Goal: Information Seeking & Learning: Check status

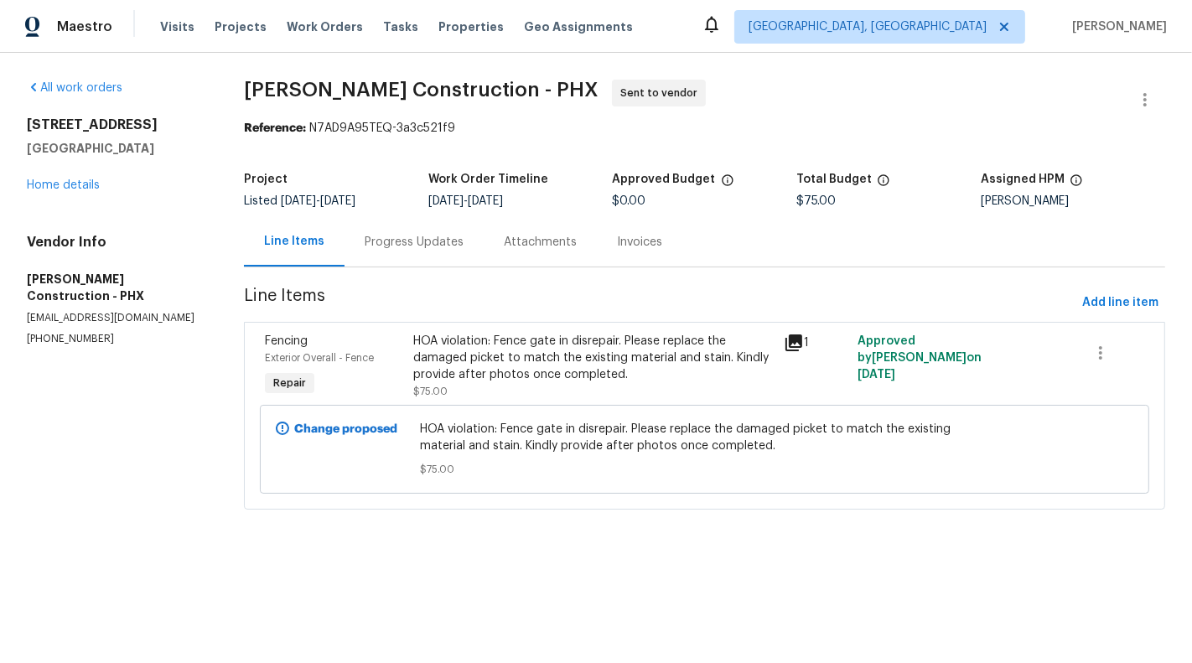
click at [555, 556] on html "Maestro Visits Projects Work Orders Tasks Properties Geo Assignments [GEOGRAPHI…" at bounding box center [596, 278] width 1192 height 556
click at [528, 360] on div "HOA violation: Fence gate in disrepair. Please replace the damaged picket to ma…" at bounding box center [593, 358] width 360 height 50
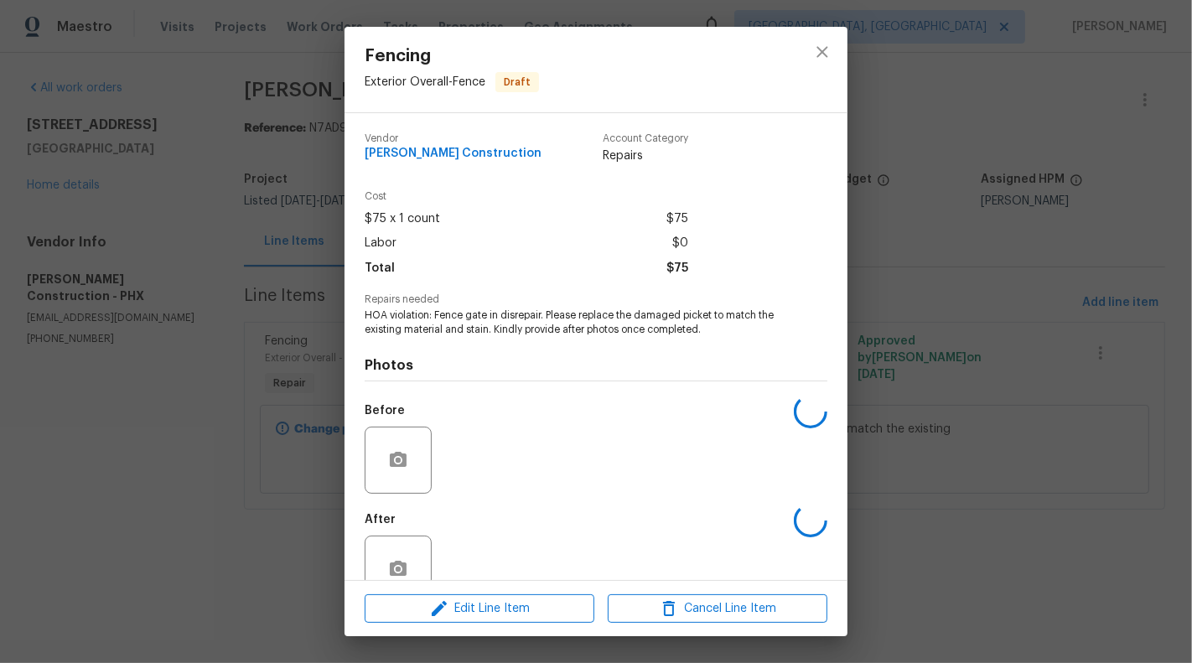
scroll to position [39, 0]
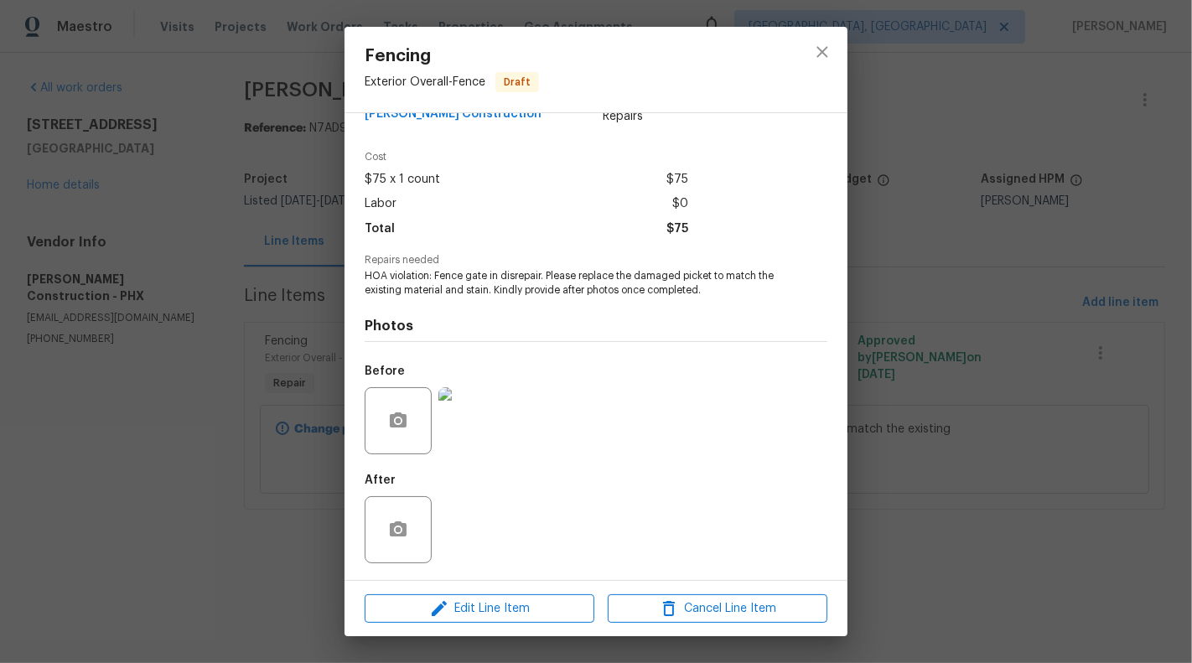
click at [460, 439] on img at bounding box center [471, 420] width 67 height 67
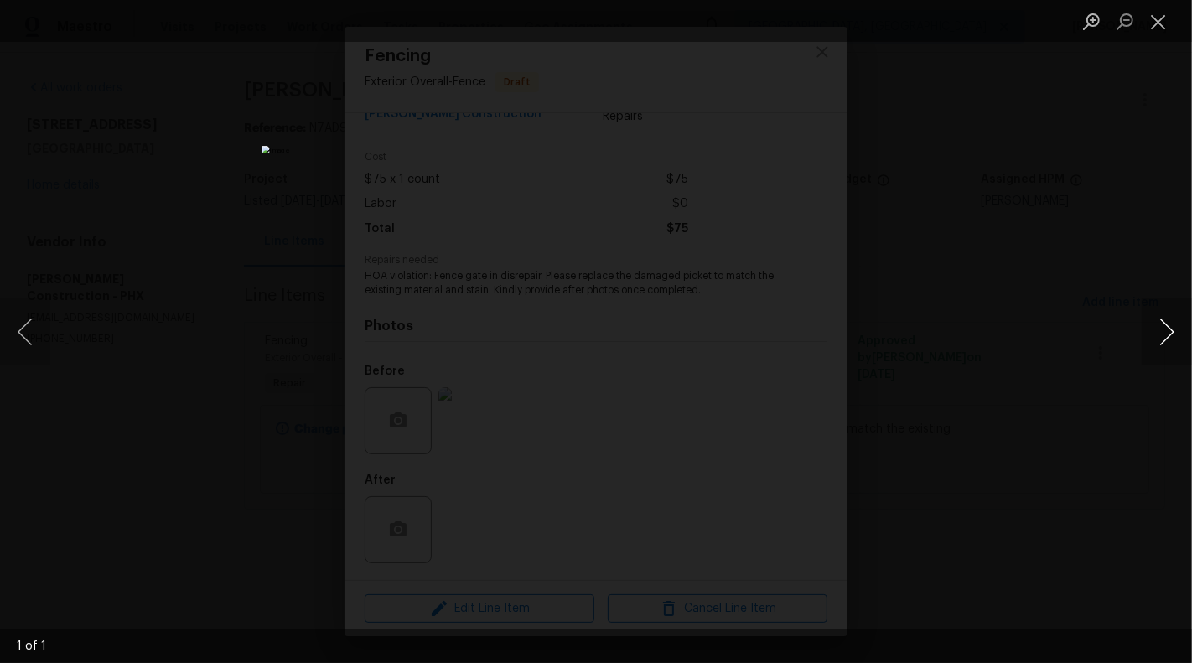
click at [1183, 359] on button "Next image" at bounding box center [1166, 331] width 50 height 67
click at [1176, 339] on button "Next image" at bounding box center [1166, 331] width 50 height 67
click at [1163, 17] on button "Close lightbox" at bounding box center [1158, 21] width 34 height 29
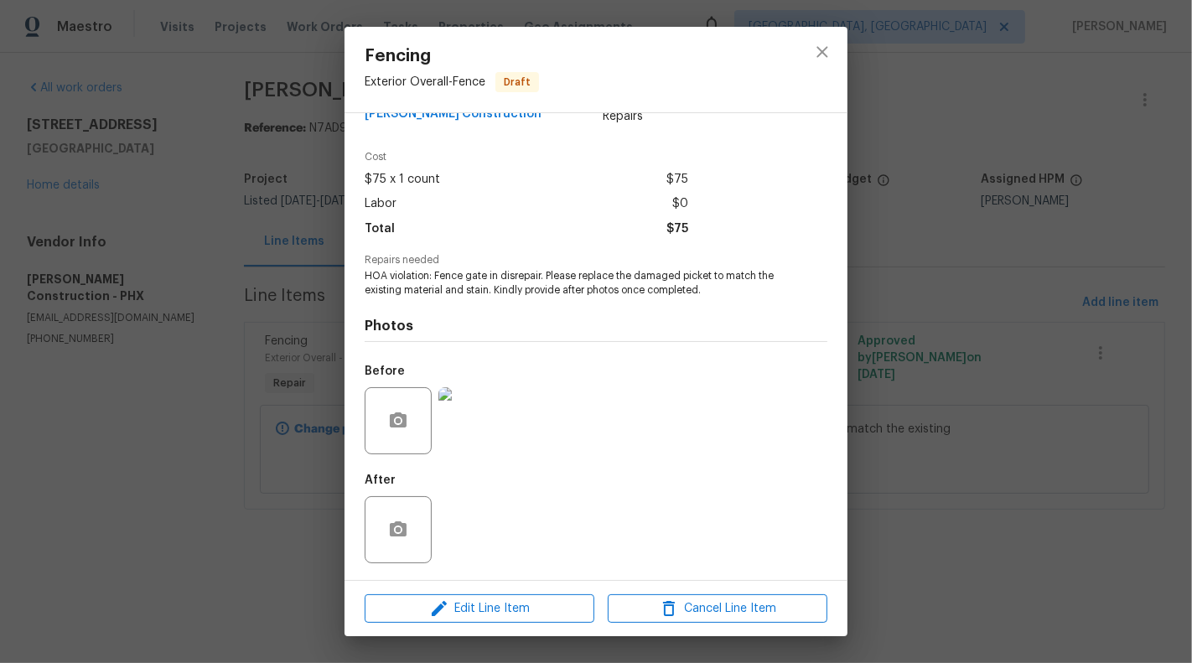
click at [198, 225] on div "Fencing Exterior Overall - Fence Draft Vendor [PERSON_NAME] Construction Accoun…" at bounding box center [596, 331] width 1192 height 663
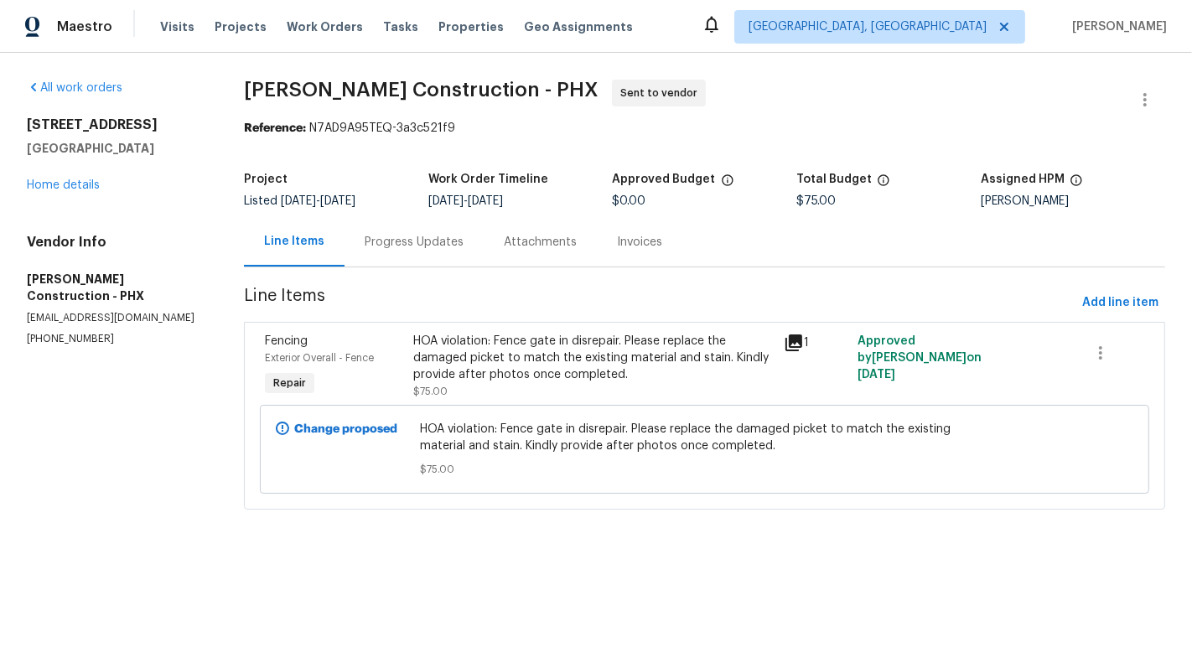
click at [448, 224] on div "Progress Updates" at bounding box center [413, 241] width 139 height 49
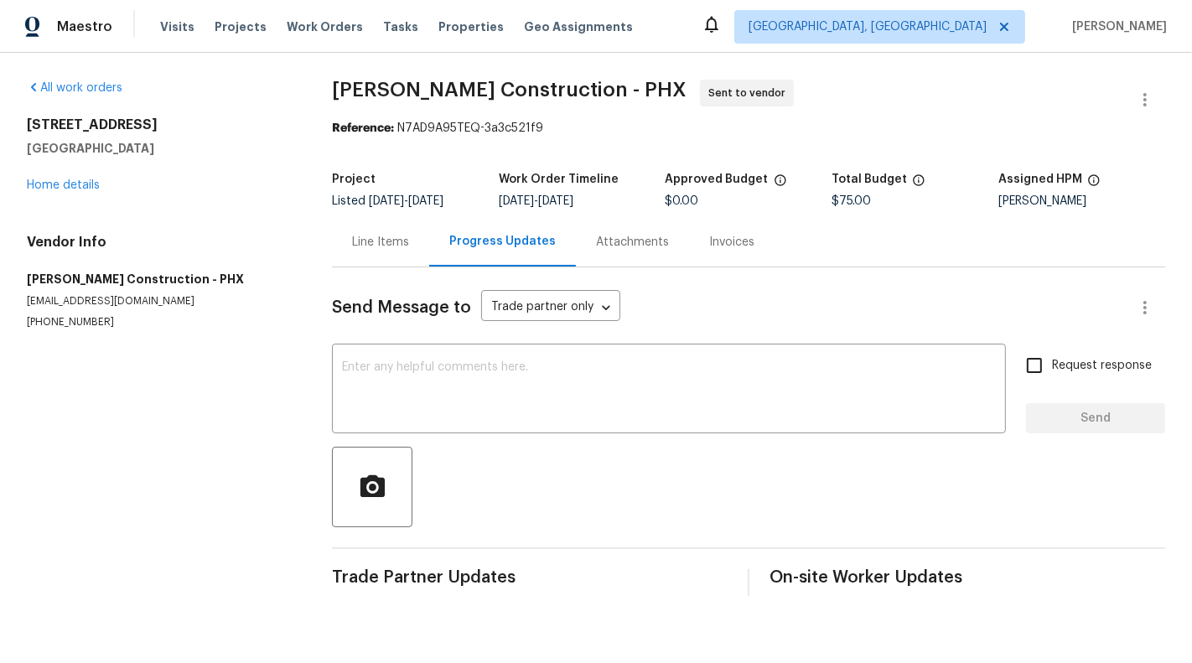
click at [387, 254] on div "Line Items" at bounding box center [380, 241] width 97 height 49
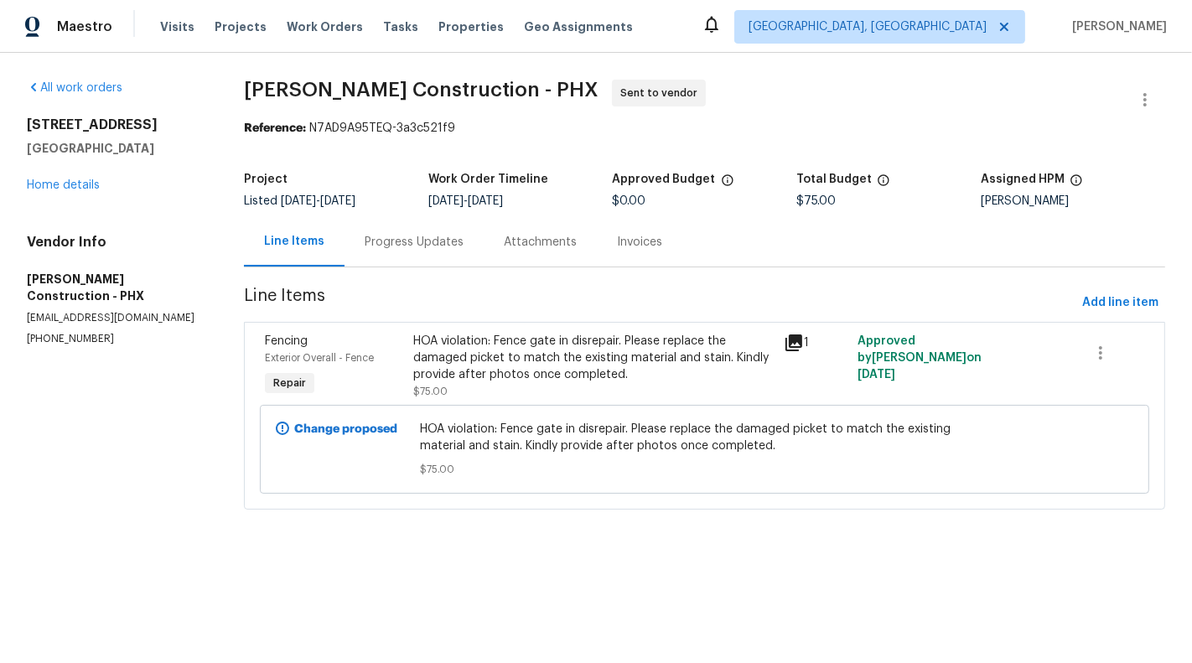
click at [448, 231] on div "Progress Updates" at bounding box center [413, 241] width 139 height 49
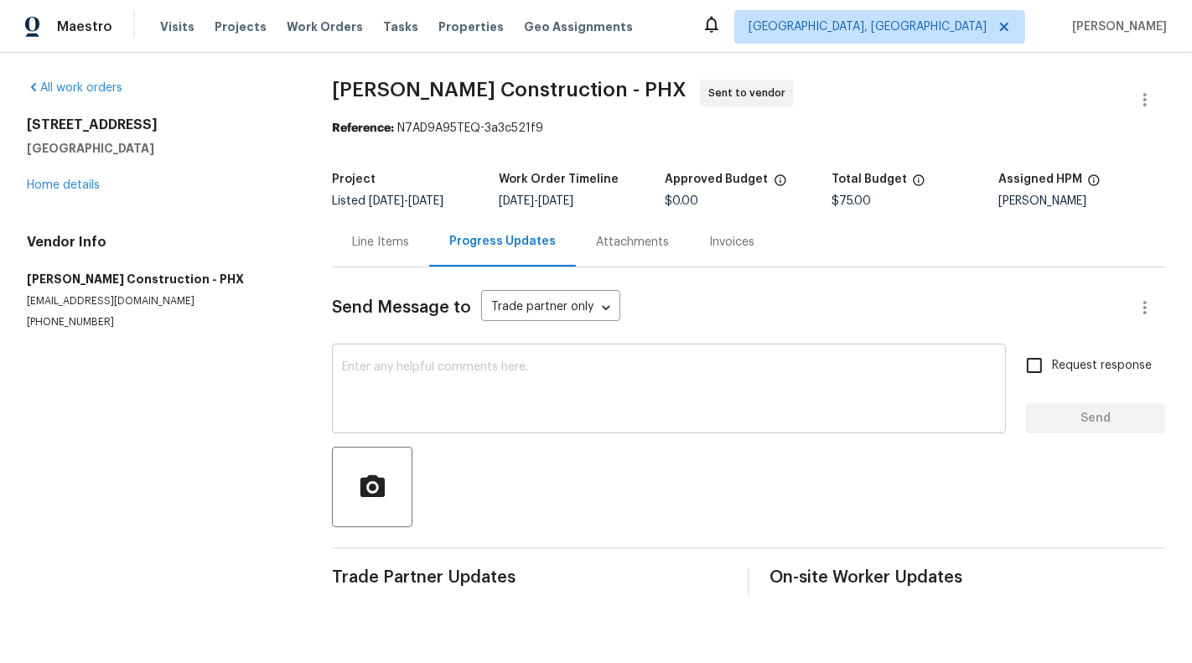
click at [530, 405] on textarea at bounding box center [669, 390] width 654 height 59
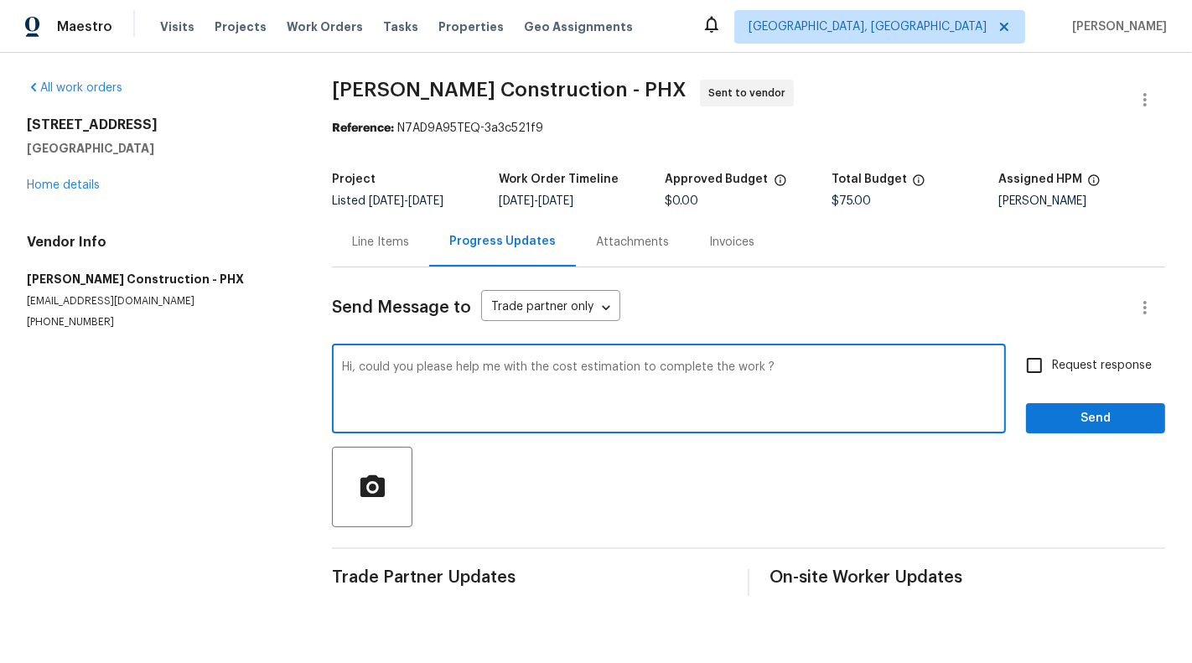
type textarea "Hi, could you please help me with the cost estimation to complete the work ?"
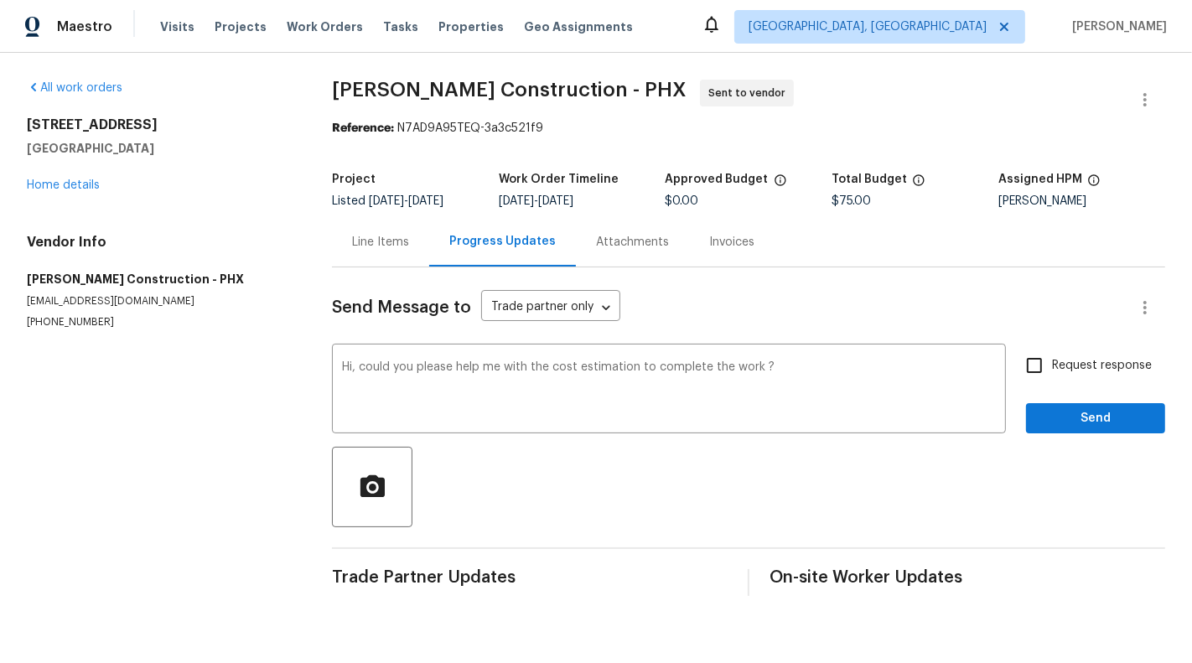
click at [1131, 357] on span "Request response" at bounding box center [1102, 366] width 100 height 18
click at [1052, 356] on input "Request response" at bounding box center [1034, 365] width 35 height 35
checkbox input "true"
click at [1121, 416] on span "Send" at bounding box center [1095, 418] width 112 height 21
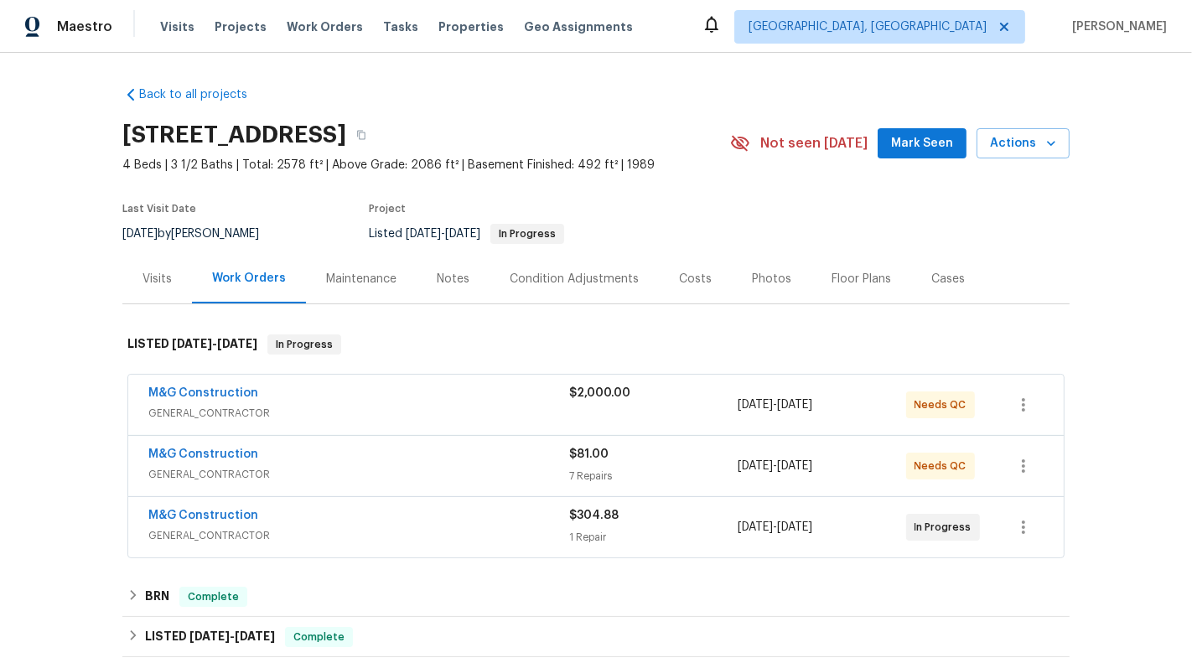
click at [511, 417] on span "GENERAL_CONTRACTOR" at bounding box center [358, 413] width 421 height 17
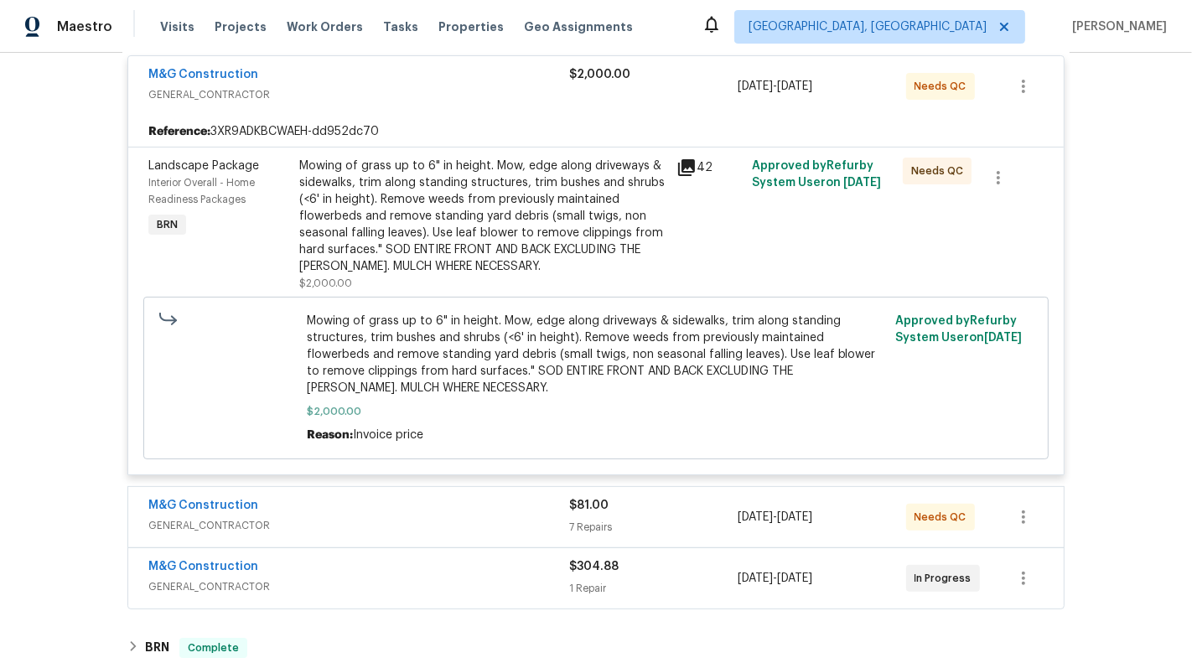
scroll to position [323, 0]
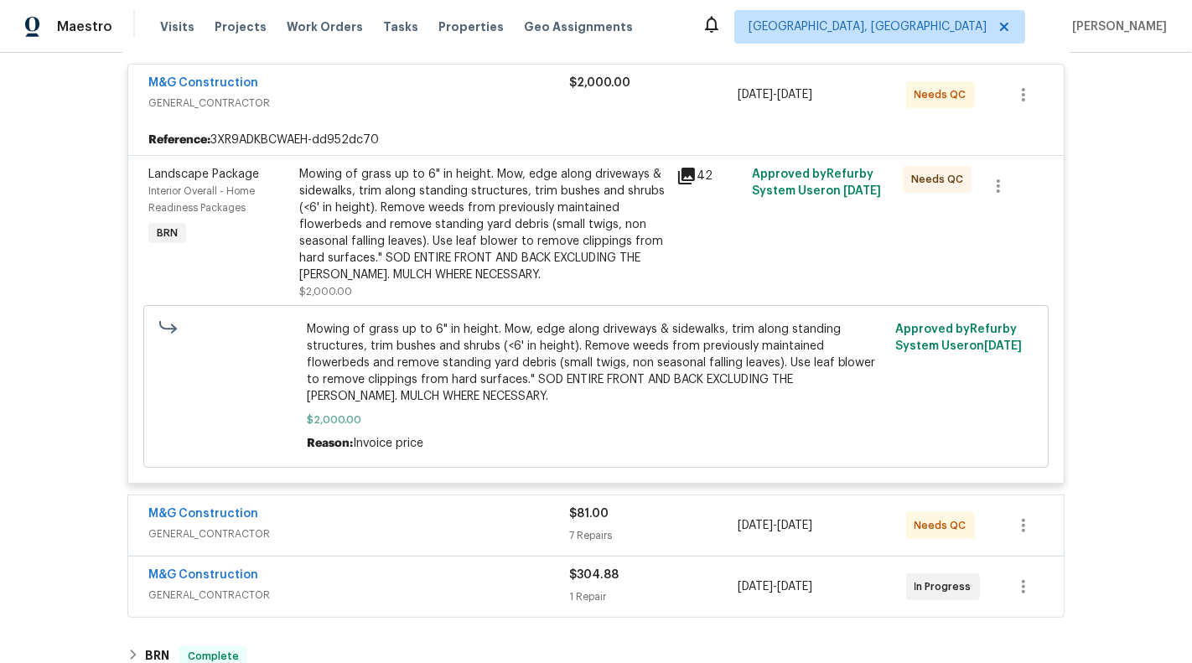
click at [493, 199] on div "Mowing of grass up to 6" in height. Mow, edge along driveways & sidewalks, trim…" at bounding box center [482, 224] width 367 height 117
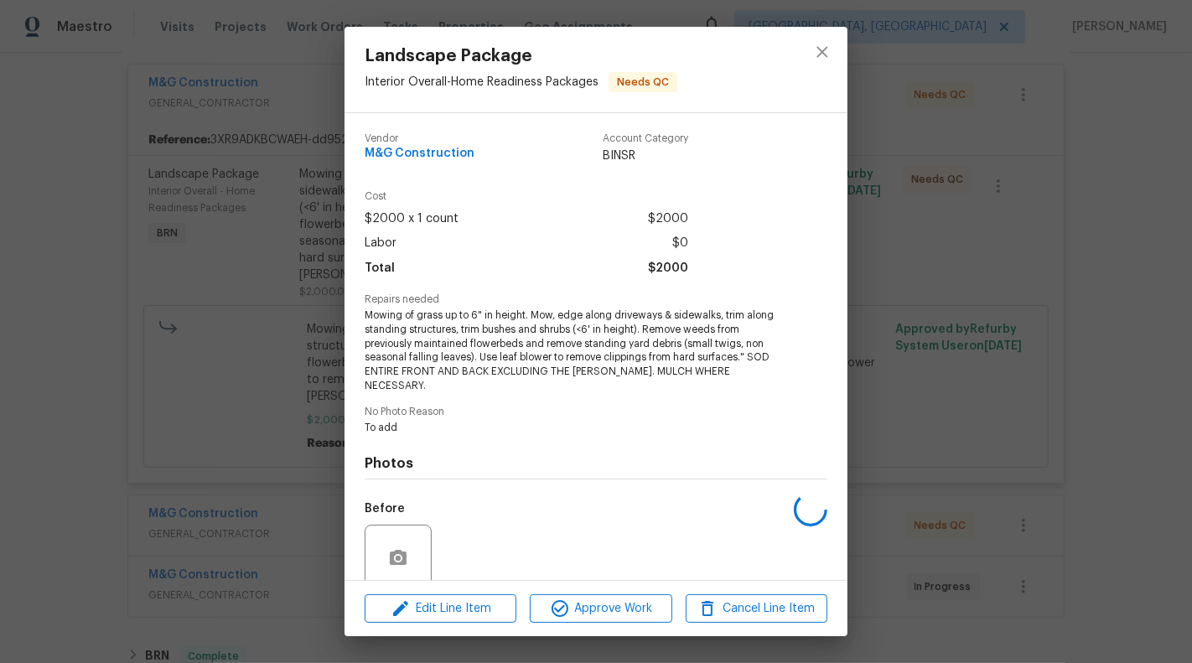
scroll to position [123, 0]
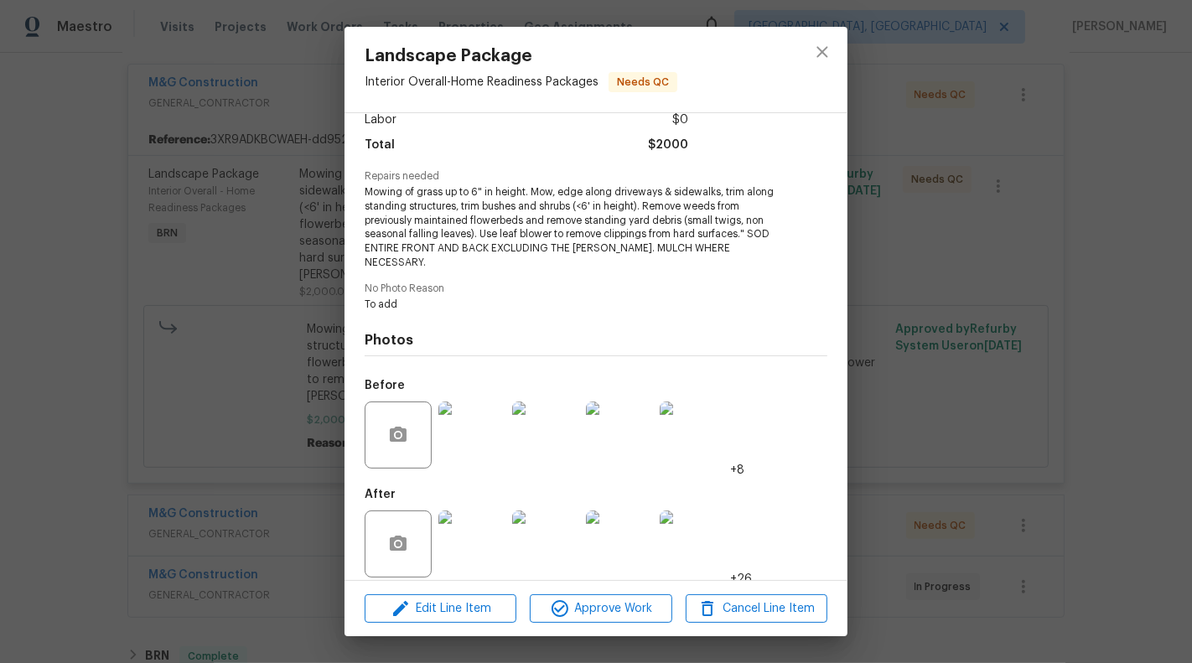
click at [459, 411] on img at bounding box center [471, 434] width 67 height 67
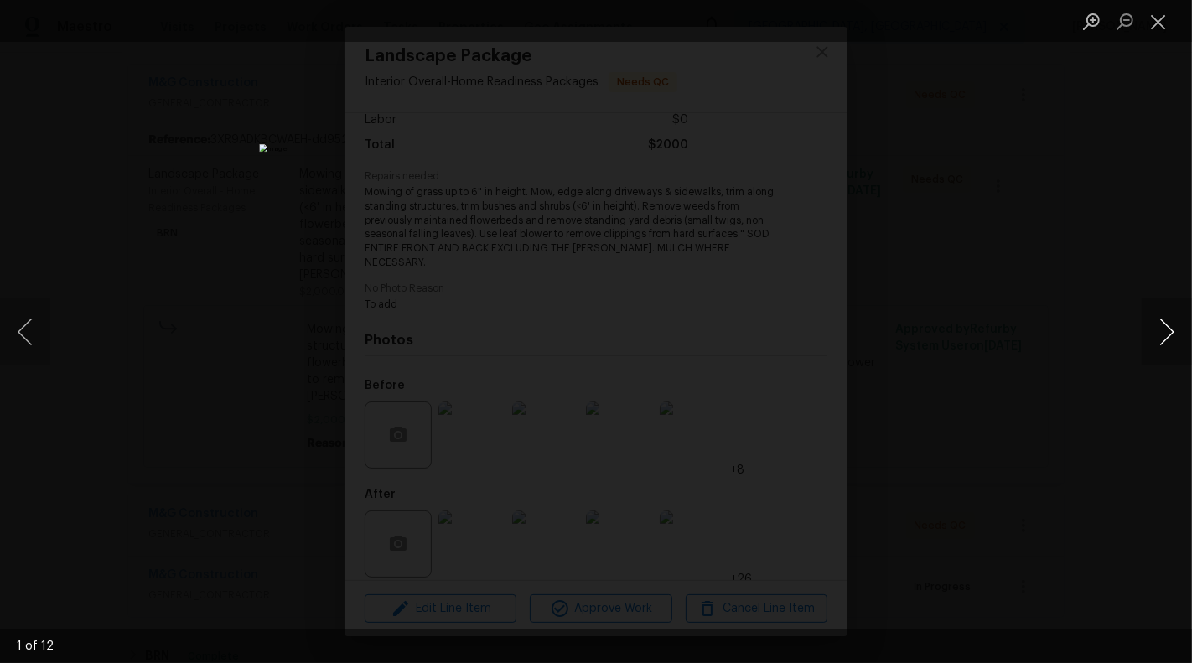
click at [1072, 342] on button "Next image" at bounding box center [1166, 331] width 50 height 67
click at [1072, 33] on button "Close lightbox" at bounding box center [1158, 21] width 34 height 29
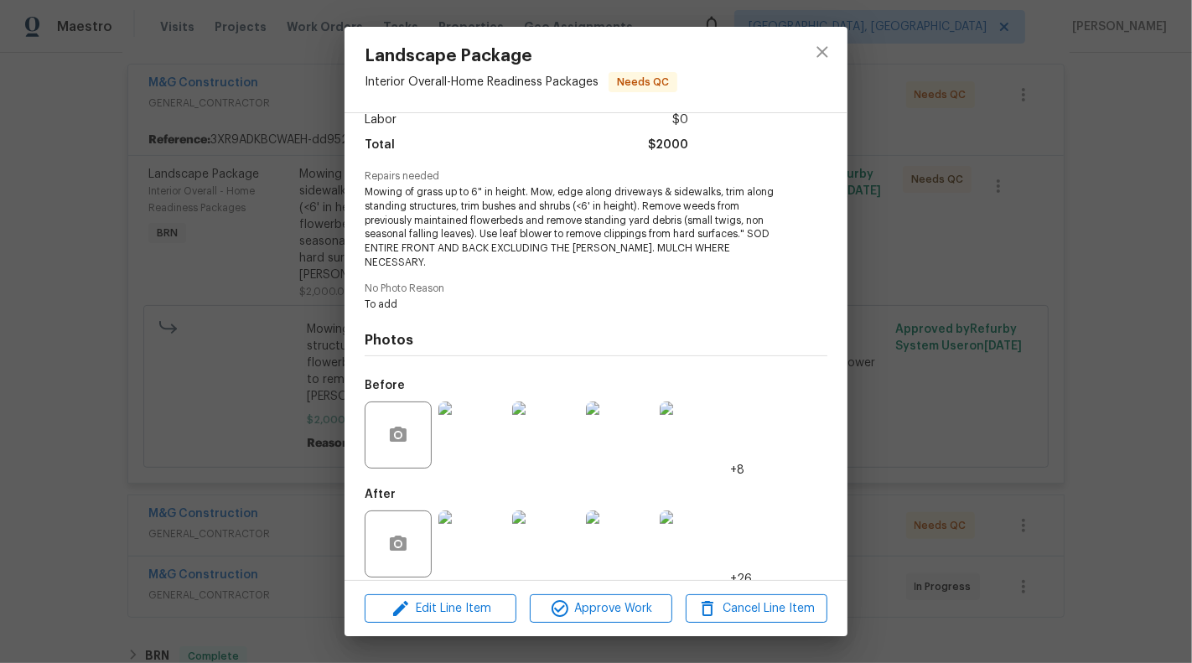
click at [480, 525] on img at bounding box center [471, 543] width 67 height 67
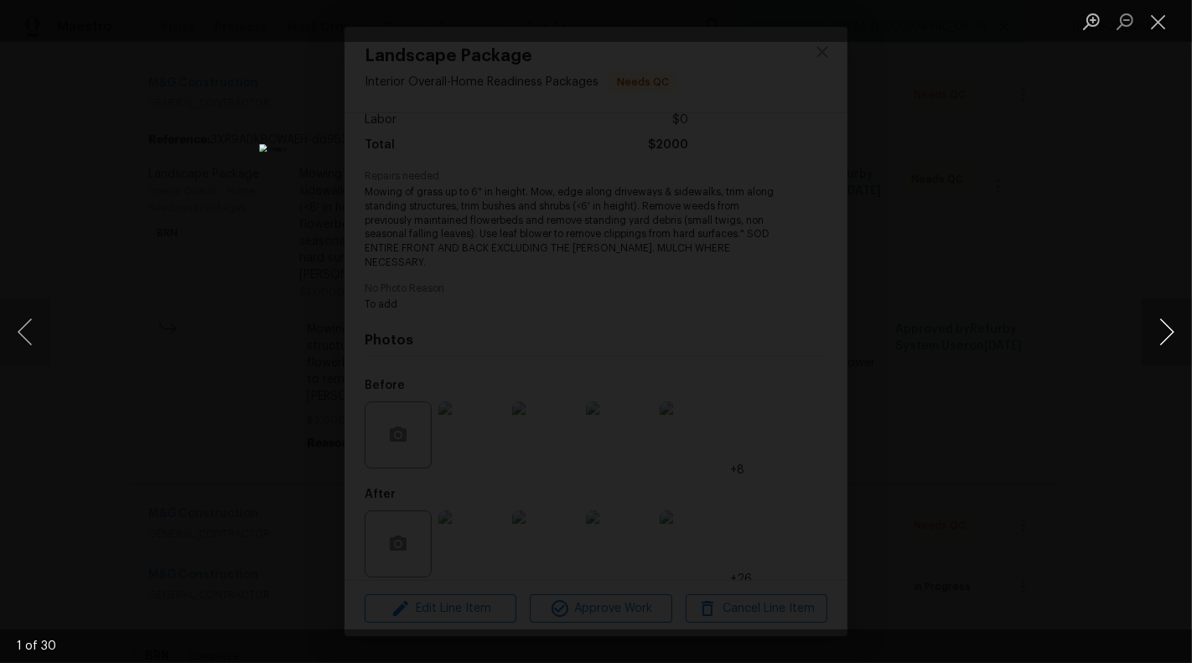
click at [1072, 334] on button "Next image" at bounding box center [1166, 331] width 50 height 67
click at [1072, 335] on button "Next image" at bounding box center [1166, 331] width 50 height 67
click at [1072, 340] on button "Next image" at bounding box center [1166, 331] width 50 height 67
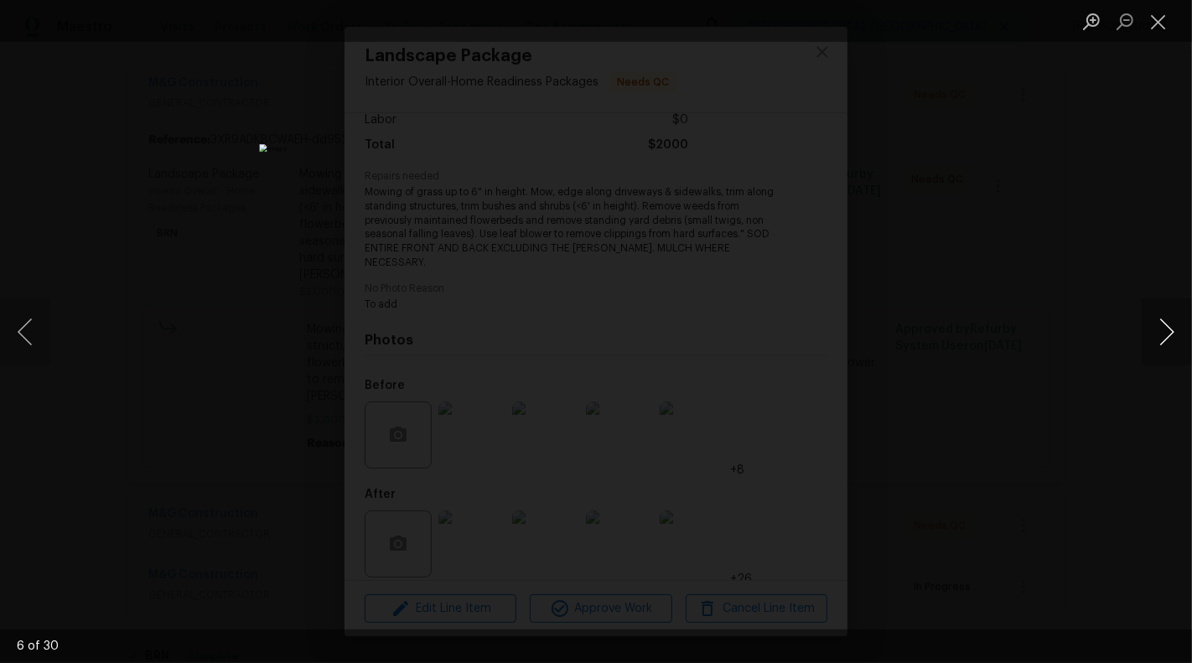
click at [1072, 340] on button "Next image" at bounding box center [1166, 331] width 50 height 67
click at [1072, 341] on button "Next image" at bounding box center [1166, 331] width 50 height 67
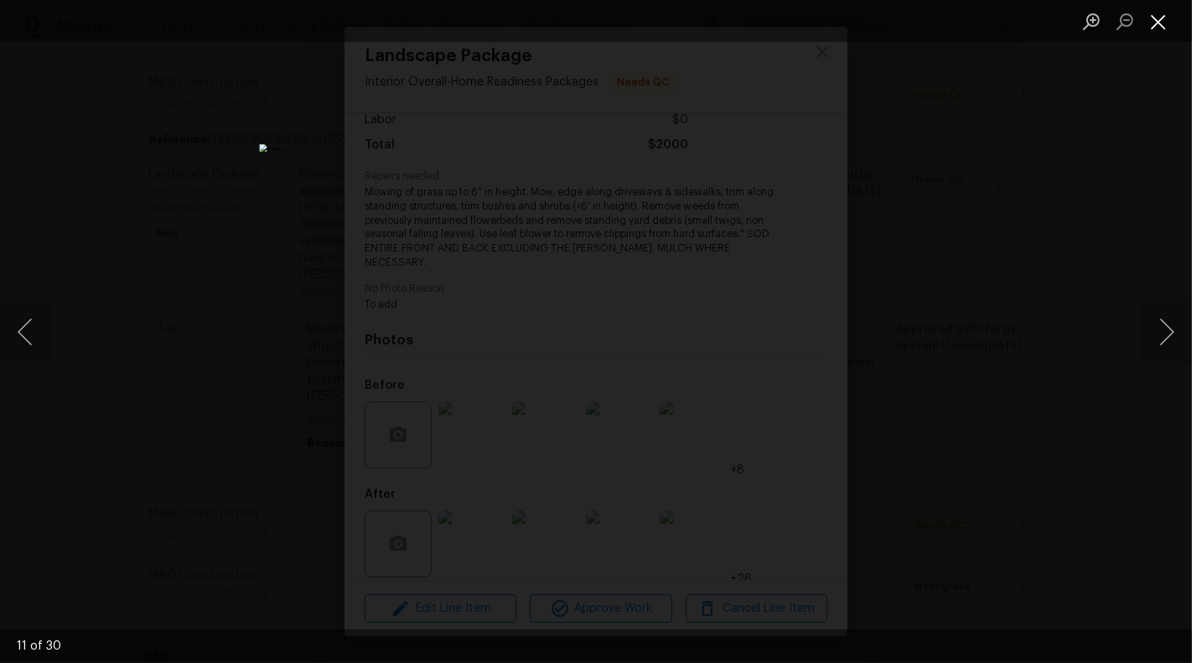
click at [1072, 21] on button "Close lightbox" at bounding box center [1158, 21] width 34 height 29
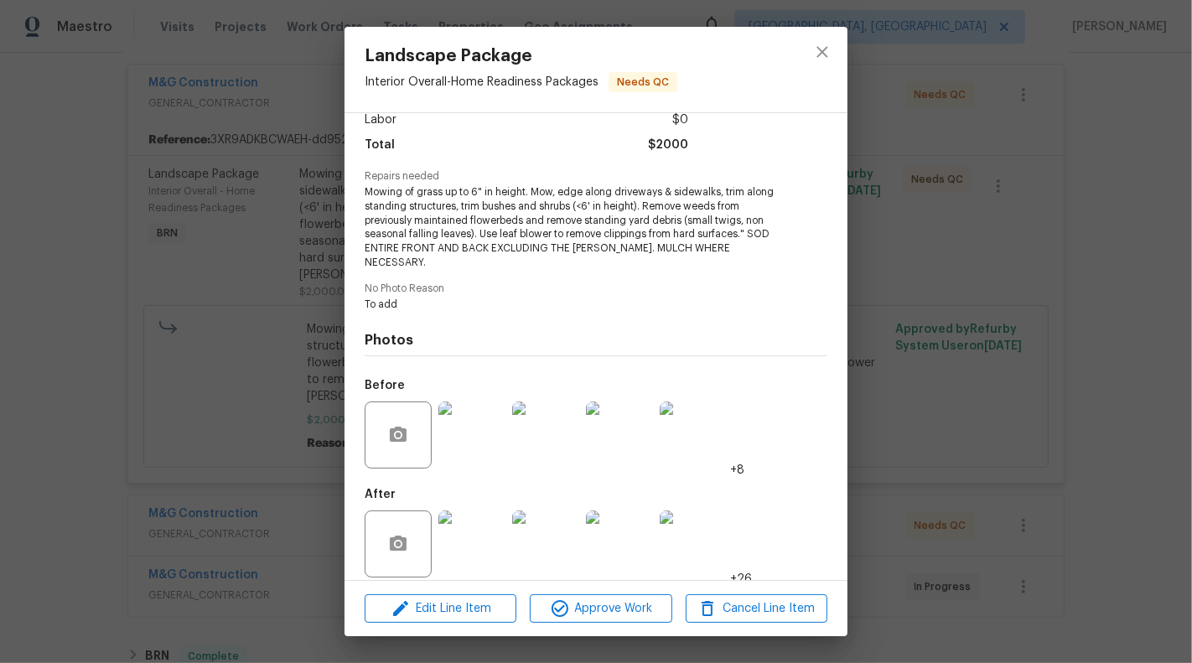
click at [478, 536] on img at bounding box center [471, 543] width 67 height 67
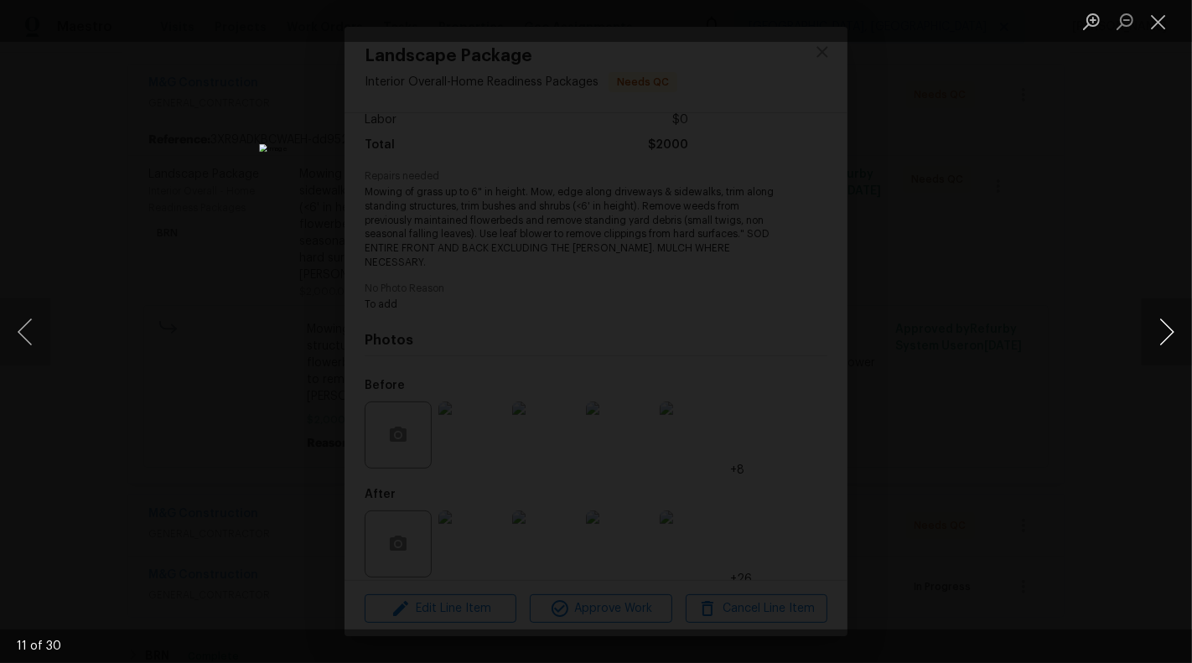
click at [1072, 335] on button "Next image" at bounding box center [1166, 331] width 50 height 67
click at [1072, 318] on button "Next image" at bounding box center [1166, 331] width 50 height 67
click at [1072, 335] on button "Next image" at bounding box center [1166, 331] width 50 height 67
click at [1072, 364] on button "Next image" at bounding box center [1166, 331] width 50 height 67
click at [1072, 358] on button "Next image" at bounding box center [1166, 331] width 50 height 67
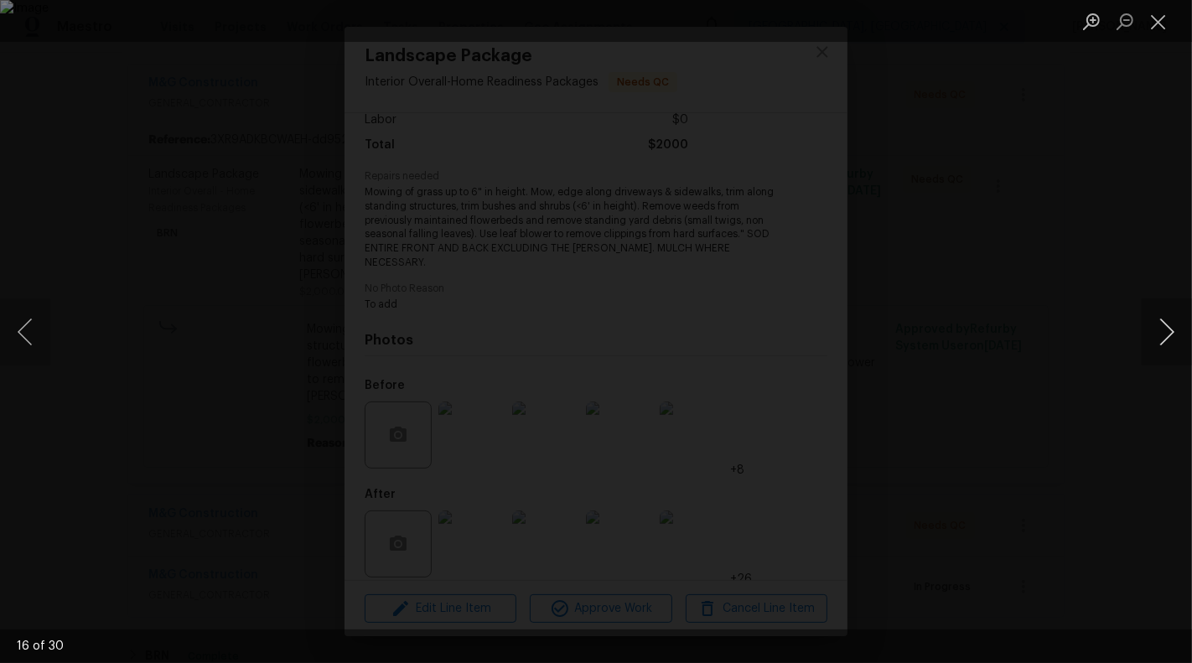
click at [1072, 358] on button "Next image" at bounding box center [1166, 331] width 50 height 67
click at [1072, 23] on button "Close lightbox" at bounding box center [1158, 21] width 34 height 29
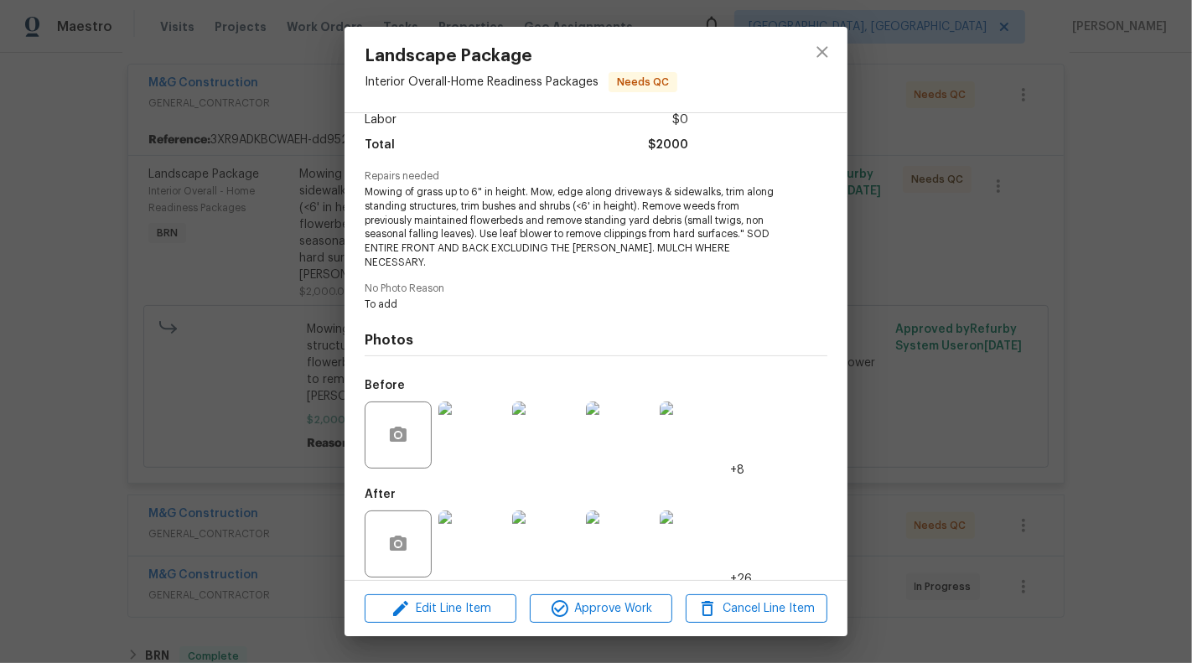
click at [247, 299] on div "Landscape Package Interior Overall - Home Readiness Packages Needs QC Vendor M&…" at bounding box center [596, 331] width 1192 height 663
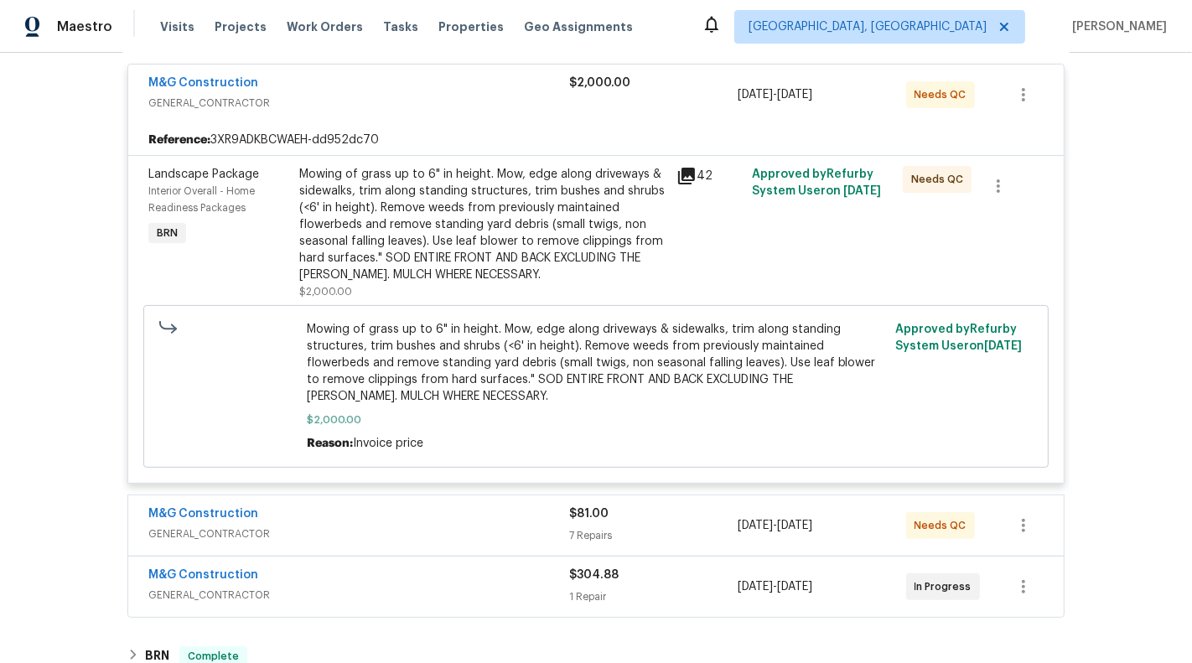
scroll to position [335, 0]
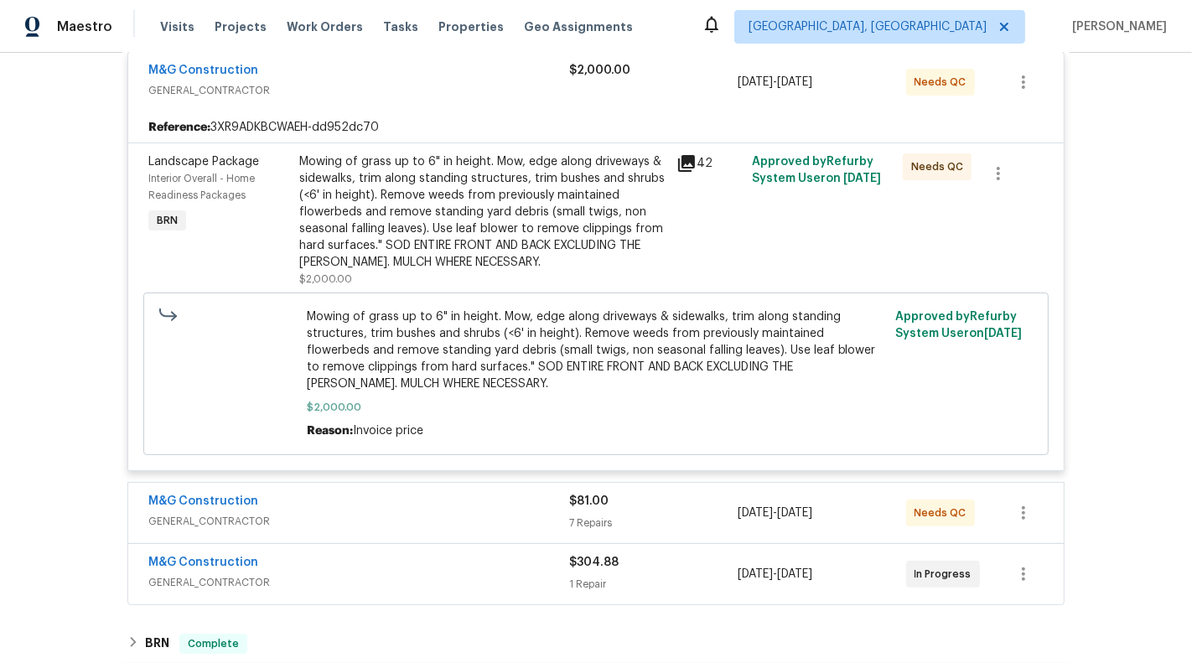
click at [530, 230] on div "Mowing of grass up to 6" in height. Mow, edge along driveways & sidewalks, trim…" at bounding box center [482, 211] width 367 height 117
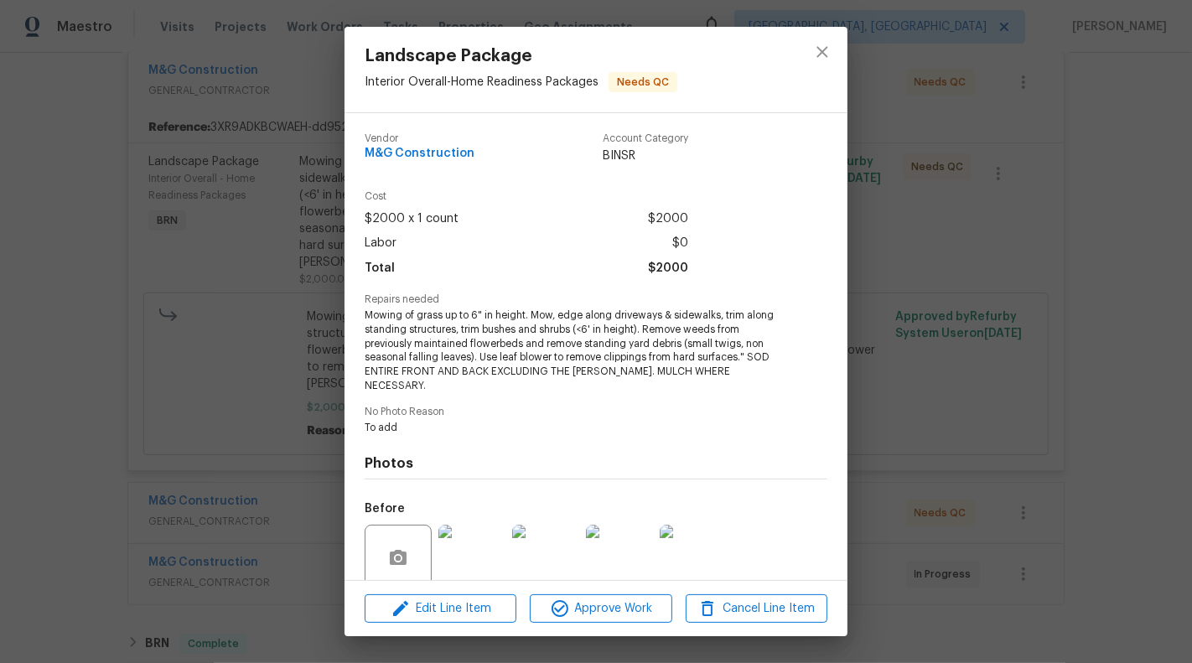
scroll to position [123, 0]
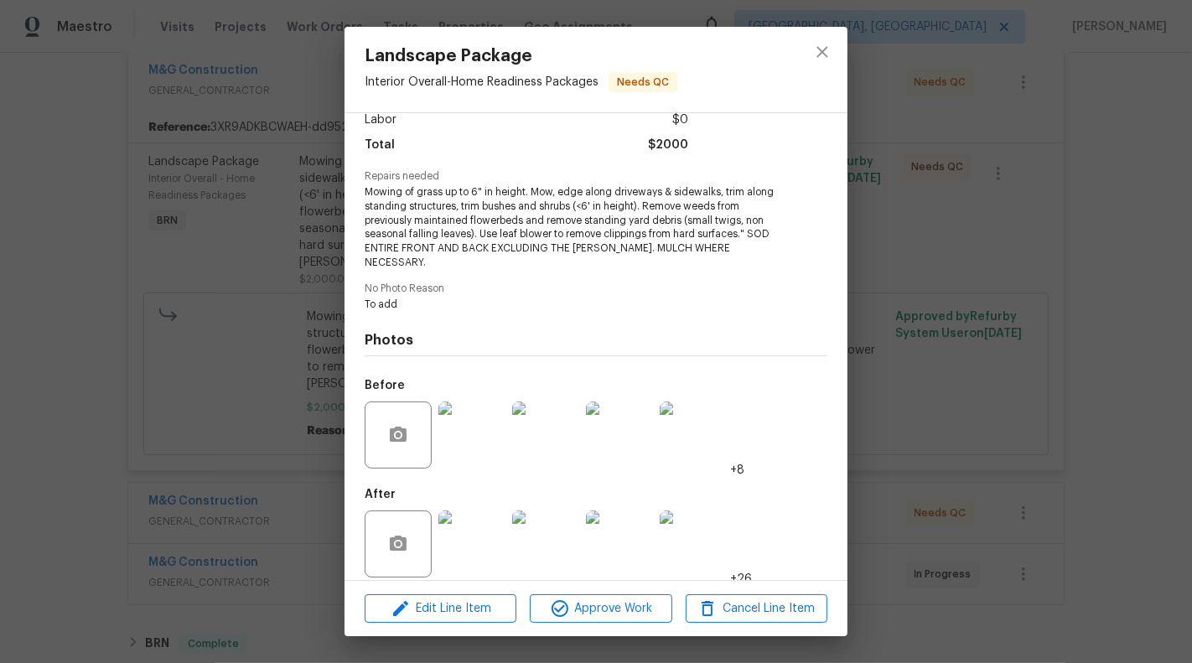
click at [464, 534] on img at bounding box center [471, 543] width 67 height 67
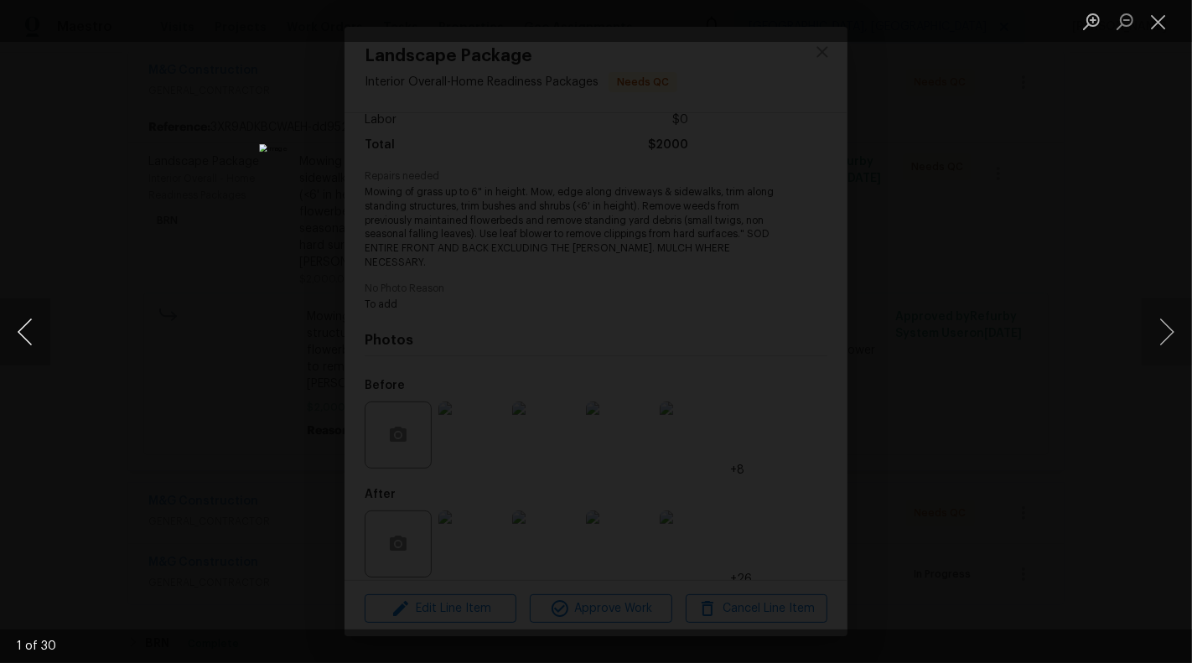
click at [28, 327] on button "Previous image" at bounding box center [25, 331] width 50 height 67
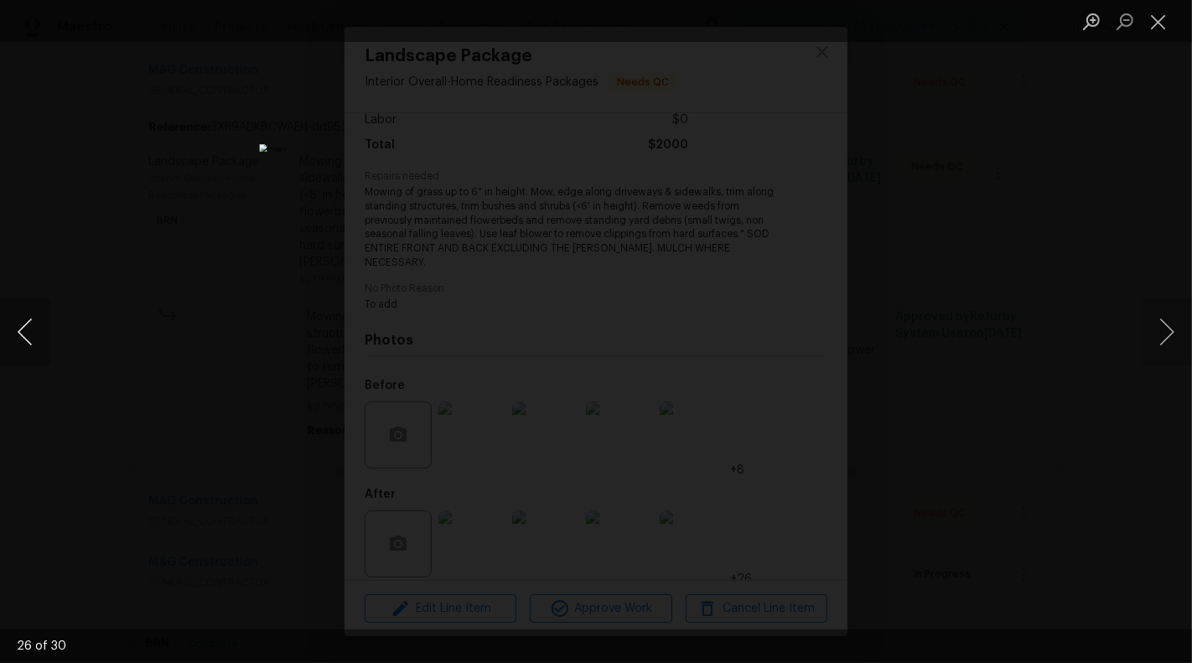
click at [28, 327] on button "Previous image" at bounding box center [25, 331] width 50 height 67
click at [1072, 31] on button "Close lightbox" at bounding box center [1158, 21] width 34 height 29
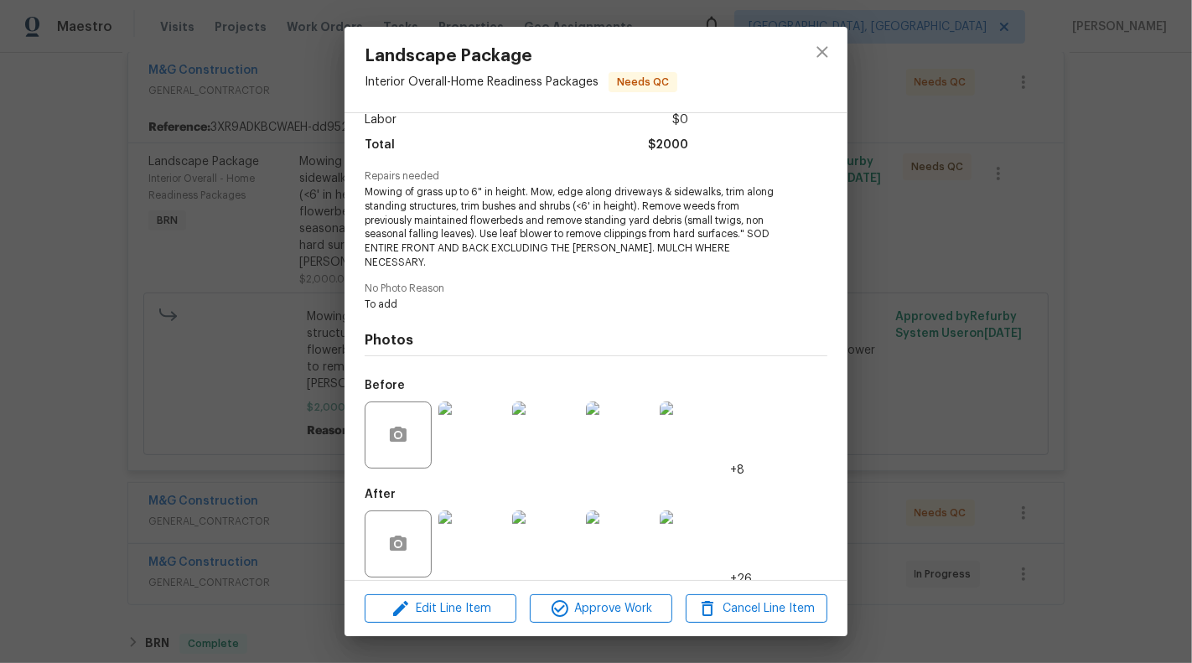
click at [223, 279] on div "Landscape Package Interior Overall - Home Readiness Packages Needs QC Vendor M&…" at bounding box center [596, 331] width 1192 height 663
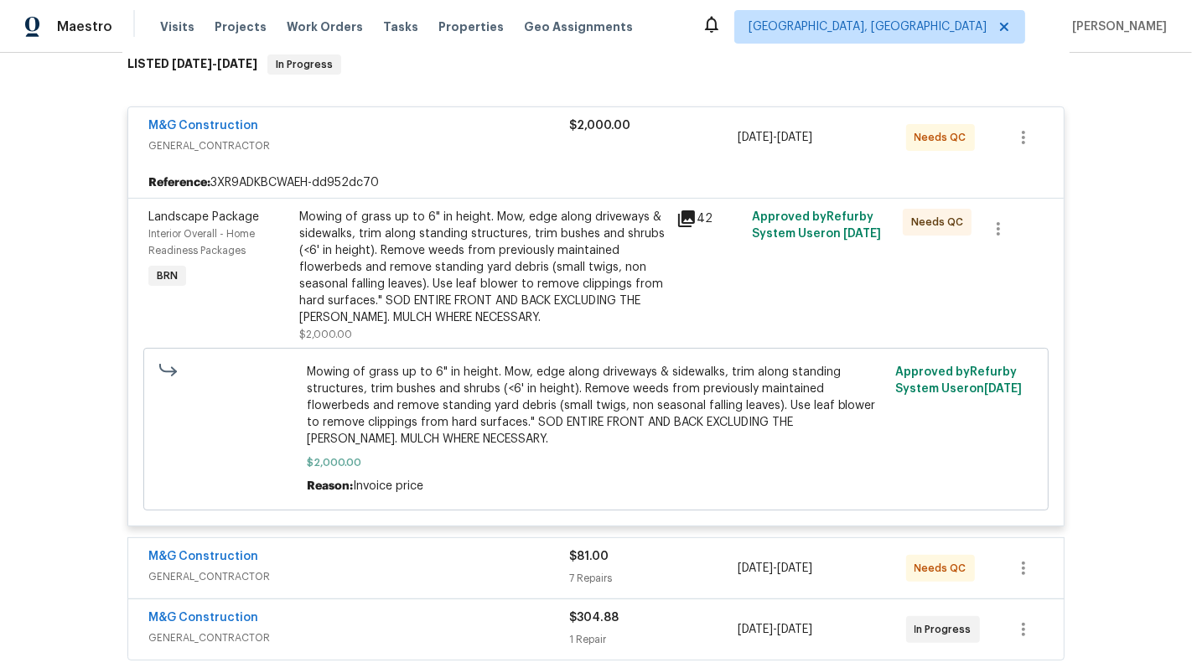
scroll to position [279, 0]
click at [489, 147] on span "GENERAL_CONTRACTOR" at bounding box center [358, 146] width 421 height 17
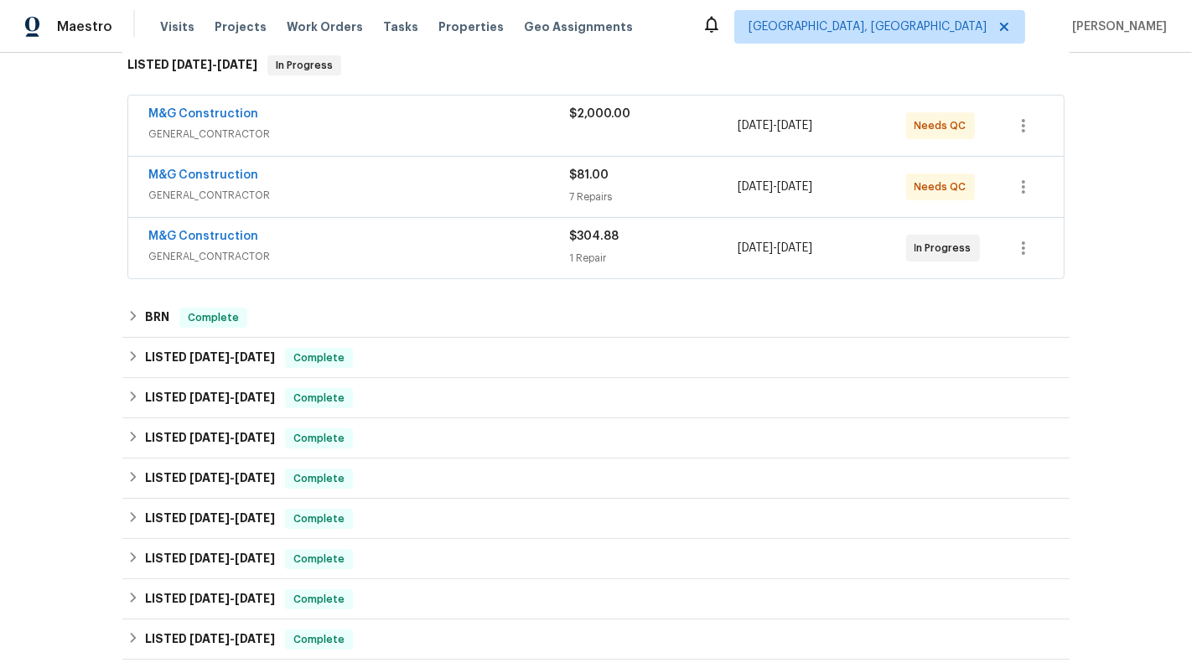
click at [693, 163] on div "M&G Construction GENERAL_CONTRACTOR $81.00 7 Repairs 9/12/2025 - 9/14/2025 Need…" at bounding box center [595, 187] width 935 height 60
click at [685, 194] on div "7 Repairs" at bounding box center [653, 197] width 168 height 17
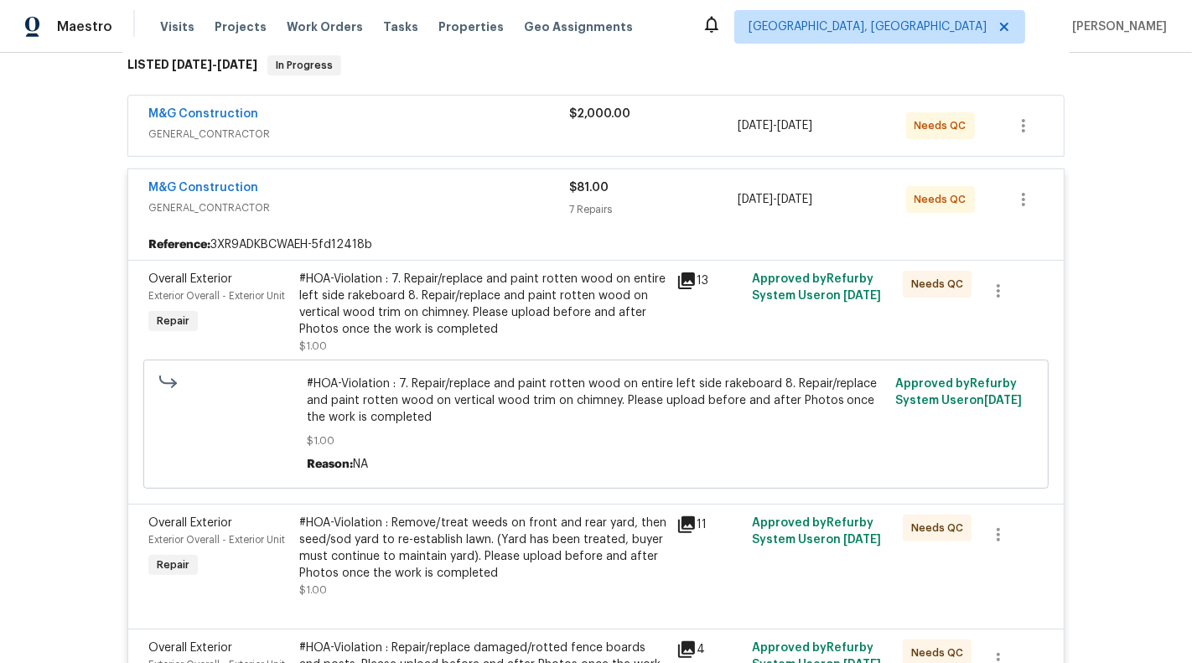
click at [686, 202] on div "7 Repairs" at bounding box center [653, 209] width 168 height 17
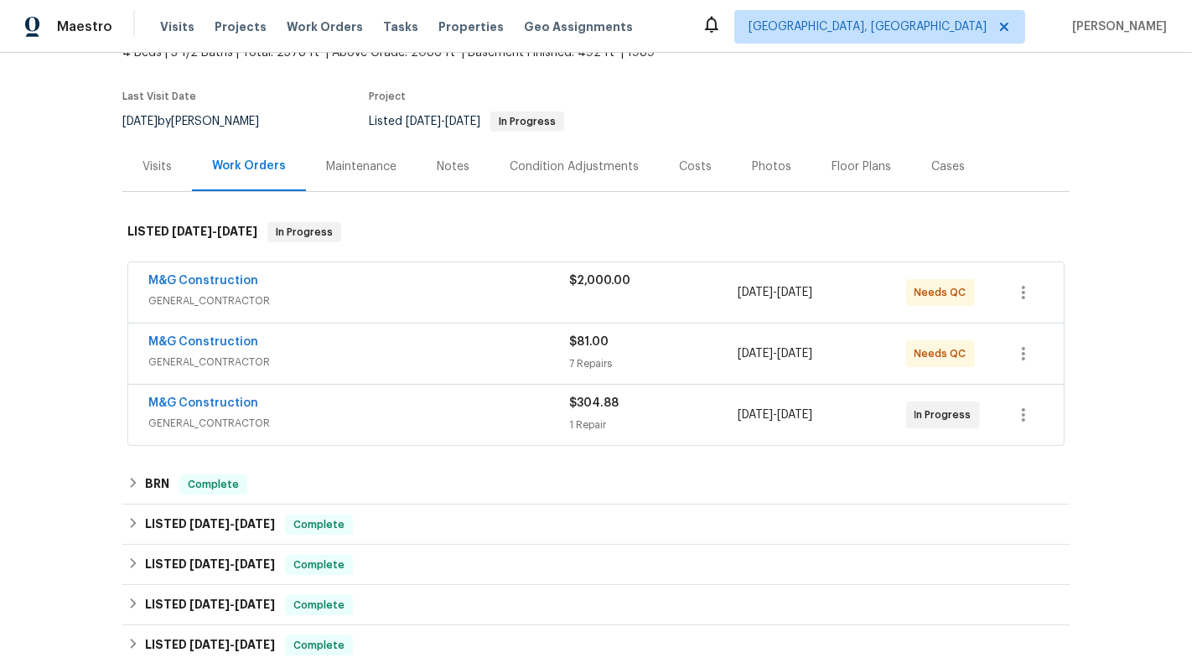
scroll to position [0, 0]
